Goal: Find specific page/section: Find specific page/section

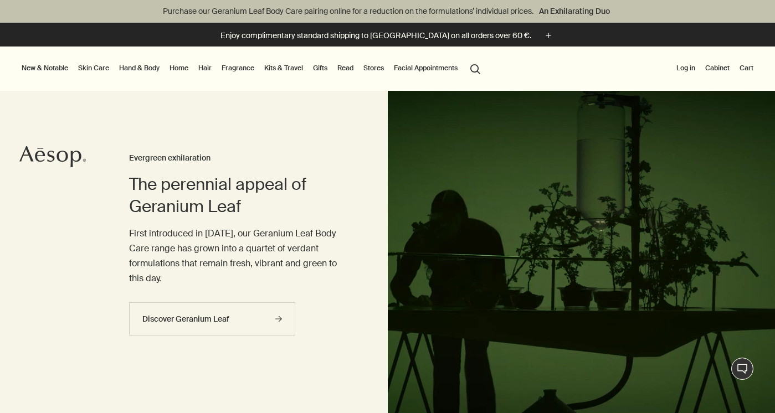
click at [145, 68] on link "Hand & Body" at bounding box center [139, 67] width 45 height 13
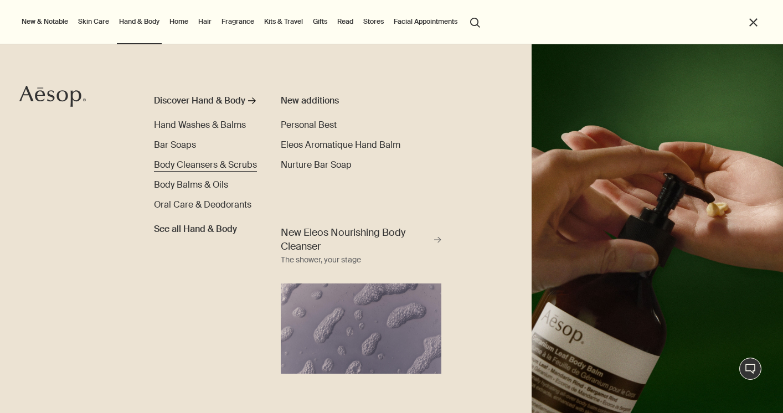
click at [177, 164] on span "Body Cleansers & Scrubs" at bounding box center [205, 165] width 103 height 12
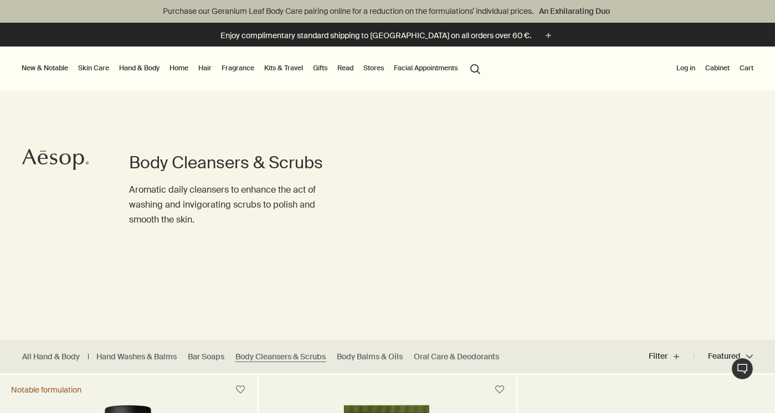
click at [237, 66] on link "Fragrance" at bounding box center [237, 67] width 37 height 13
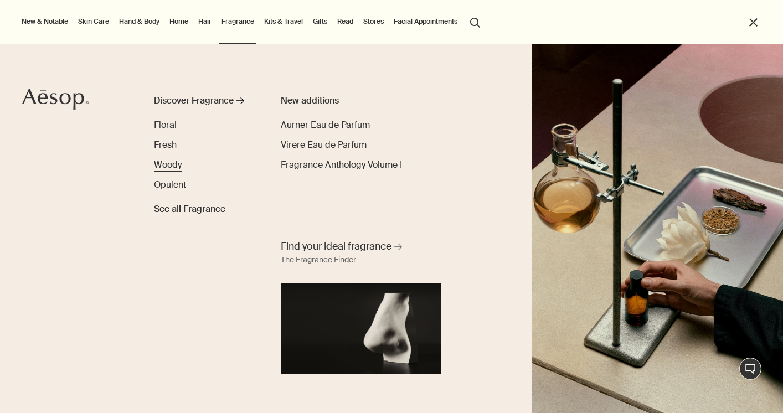
click at [170, 166] on span "Woody" at bounding box center [168, 165] width 28 height 12
